Goal: Navigation & Orientation: Find specific page/section

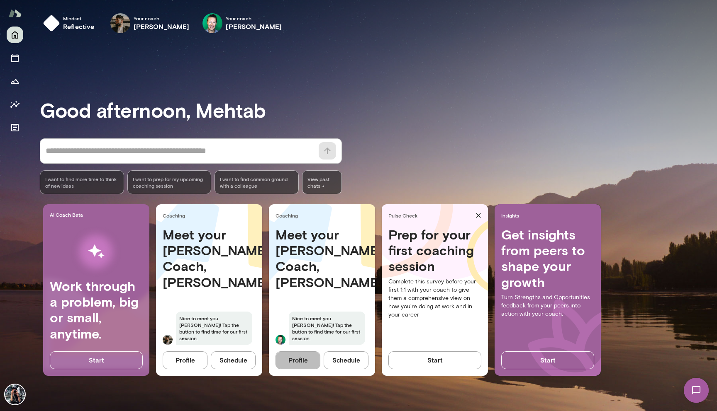
click at [302, 360] on button "Profile" at bounding box center [297, 360] width 45 height 17
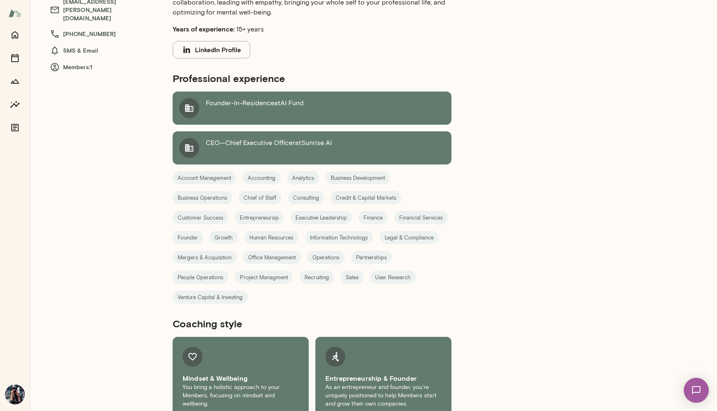
scroll to position [185, 0]
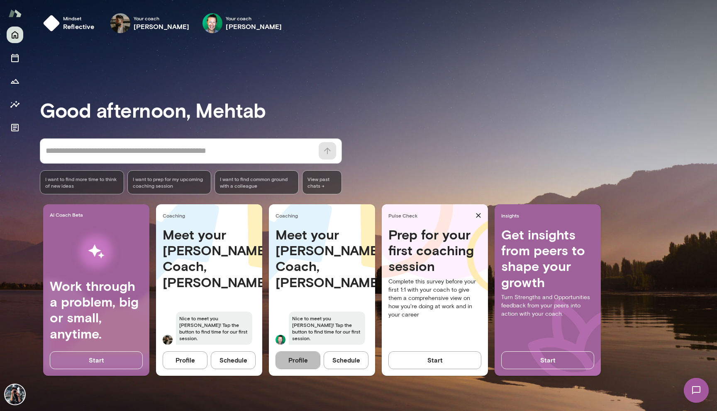
click at [304, 360] on button "Profile" at bounding box center [297, 360] width 45 height 17
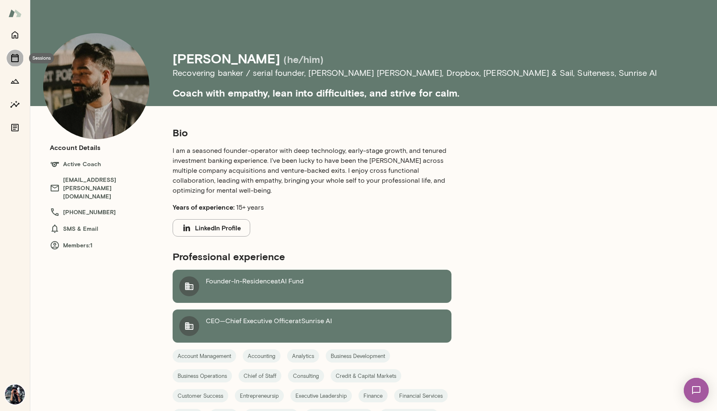
click at [15, 60] on icon "Sessions" at bounding box center [15, 58] width 10 height 10
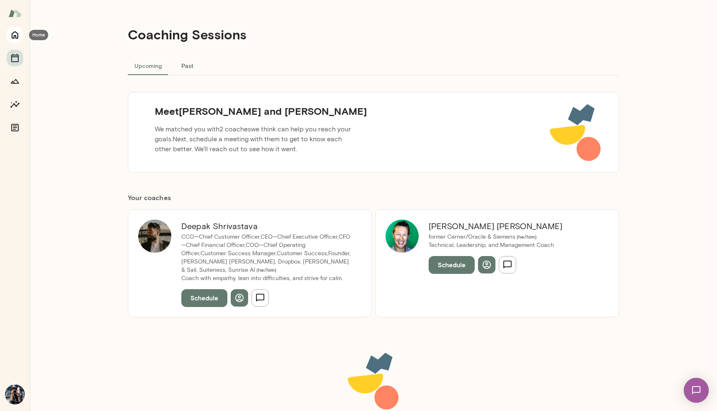
click at [16, 38] on icon "Home" at bounding box center [15, 35] width 7 height 7
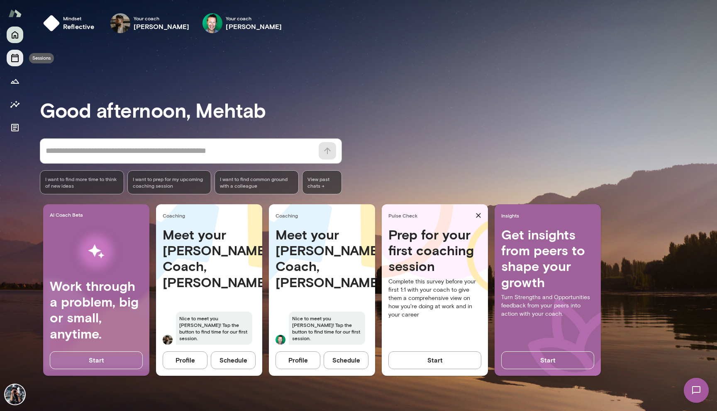
click at [15, 58] on icon "Sessions" at bounding box center [15, 58] width 10 height 10
